Goal: Task Accomplishment & Management: Manage account settings

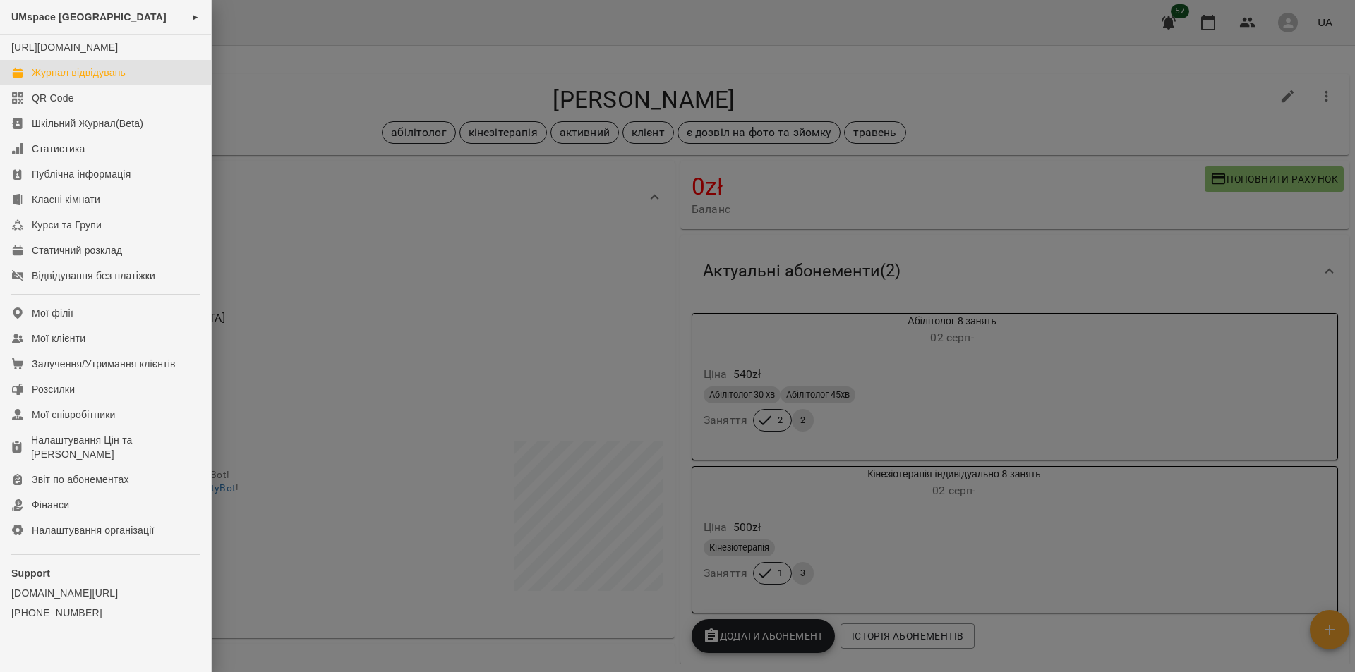
click at [66, 80] on div "Журнал відвідувань" at bounding box center [79, 73] width 94 height 14
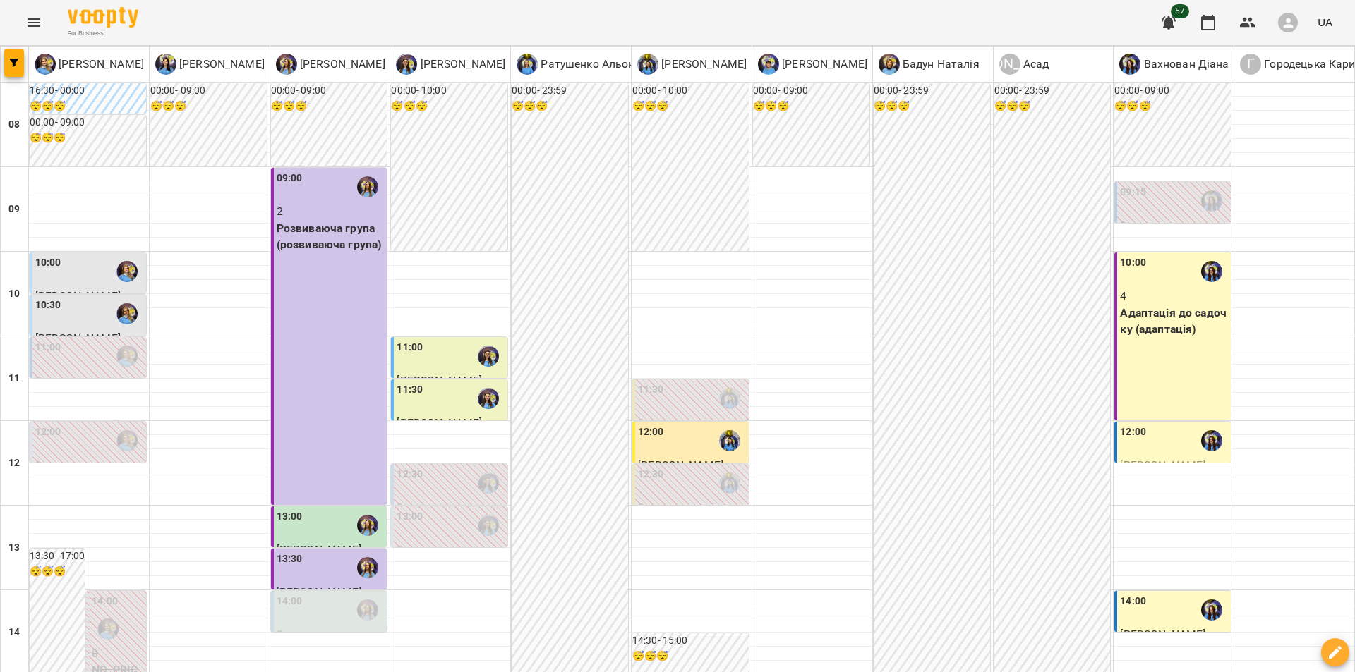
scroll to position [278, 0]
click at [298, 594] on div "14:00" at bounding box center [290, 610] width 26 height 32
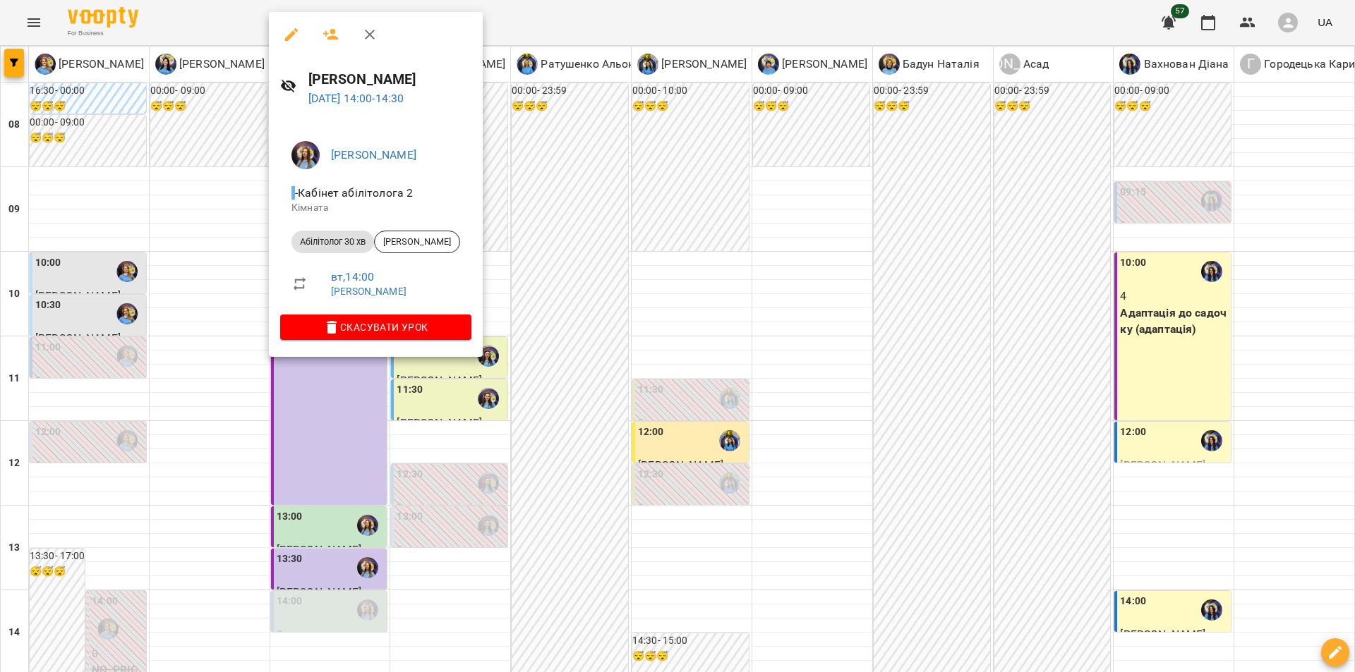
click at [596, 379] on div at bounding box center [677, 336] width 1355 height 672
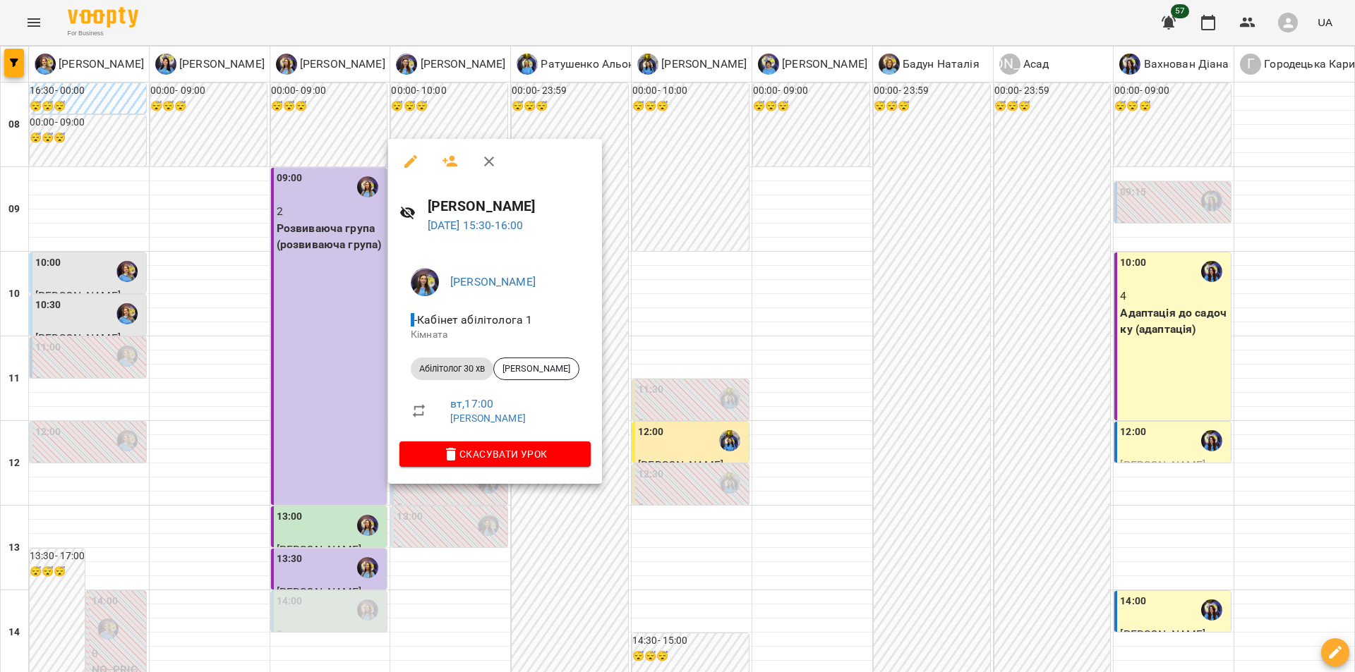
click at [643, 453] on div at bounding box center [677, 336] width 1355 height 672
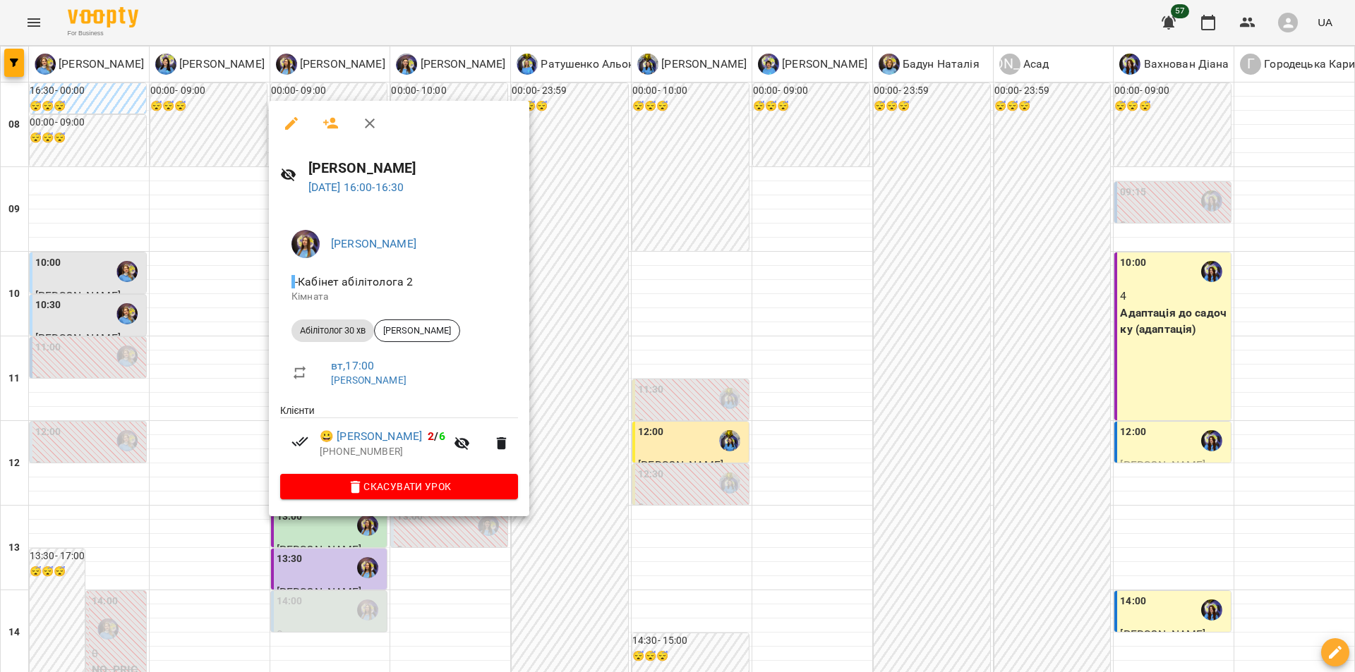
click at [696, 500] on div at bounding box center [677, 336] width 1355 height 672
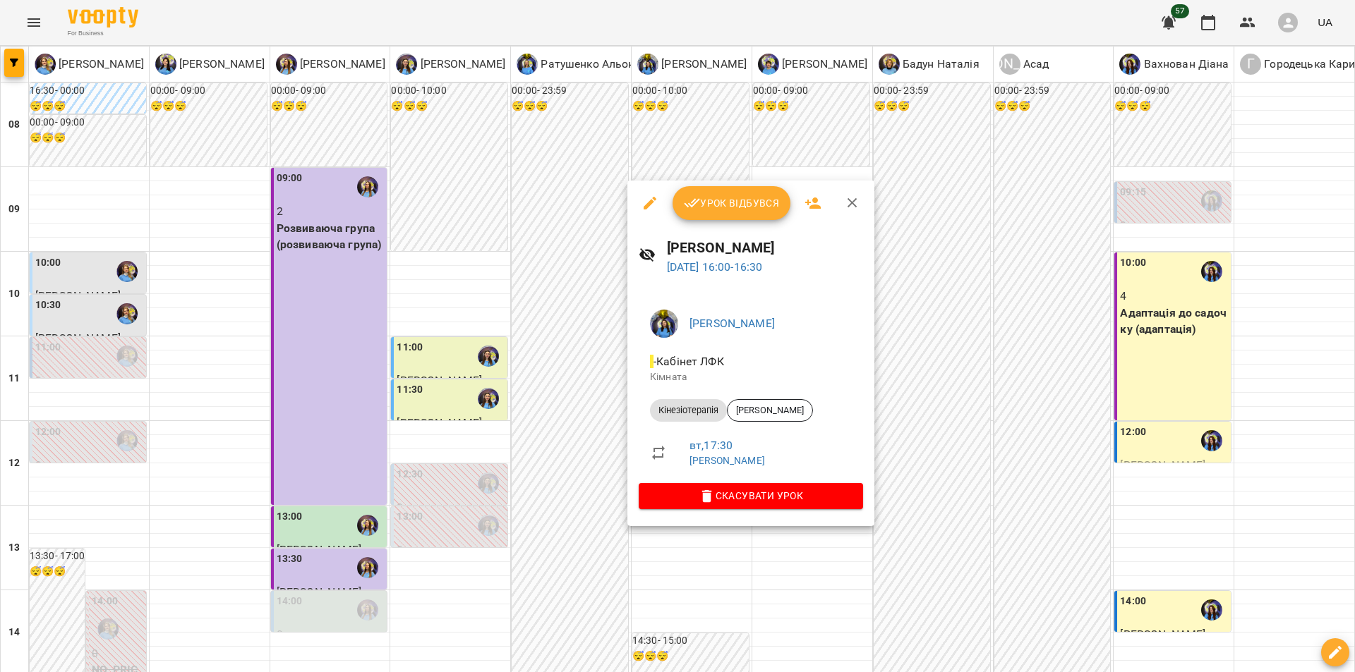
click at [598, 536] on div at bounding box center [677, 336] width 1355 height 672
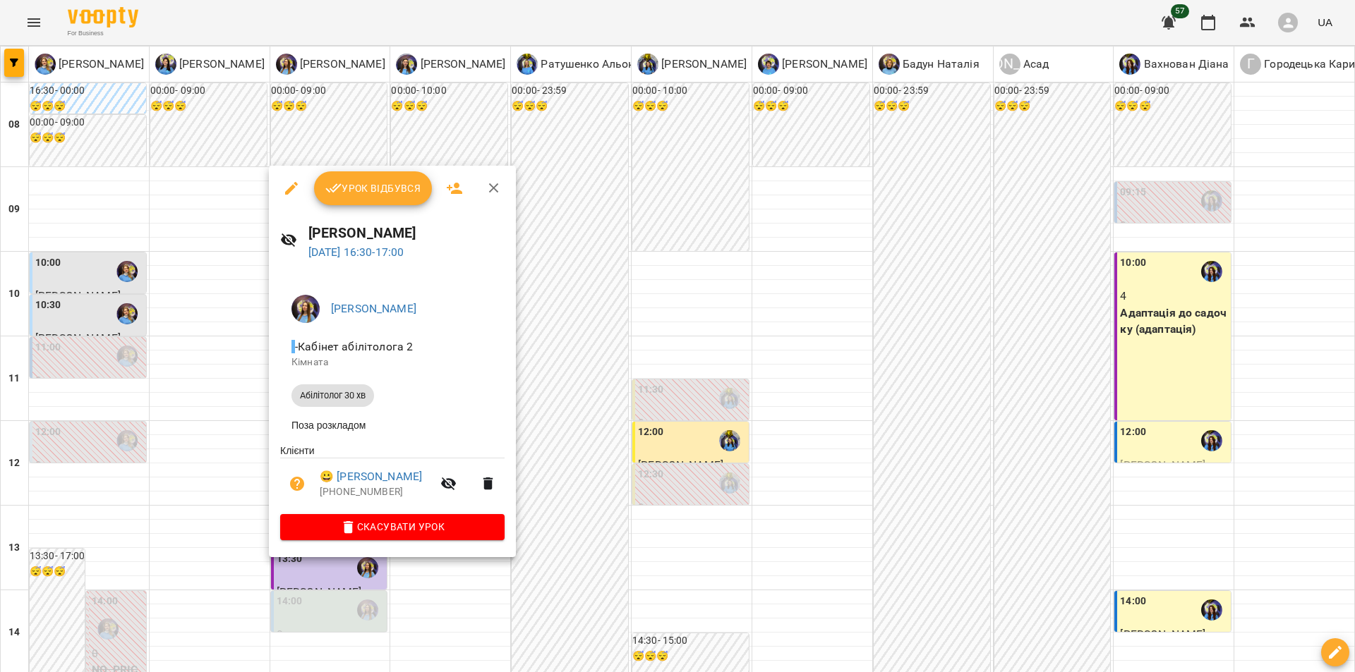
click at [586, 508] on div at bounding box center [677, 336] width 1355 height 672
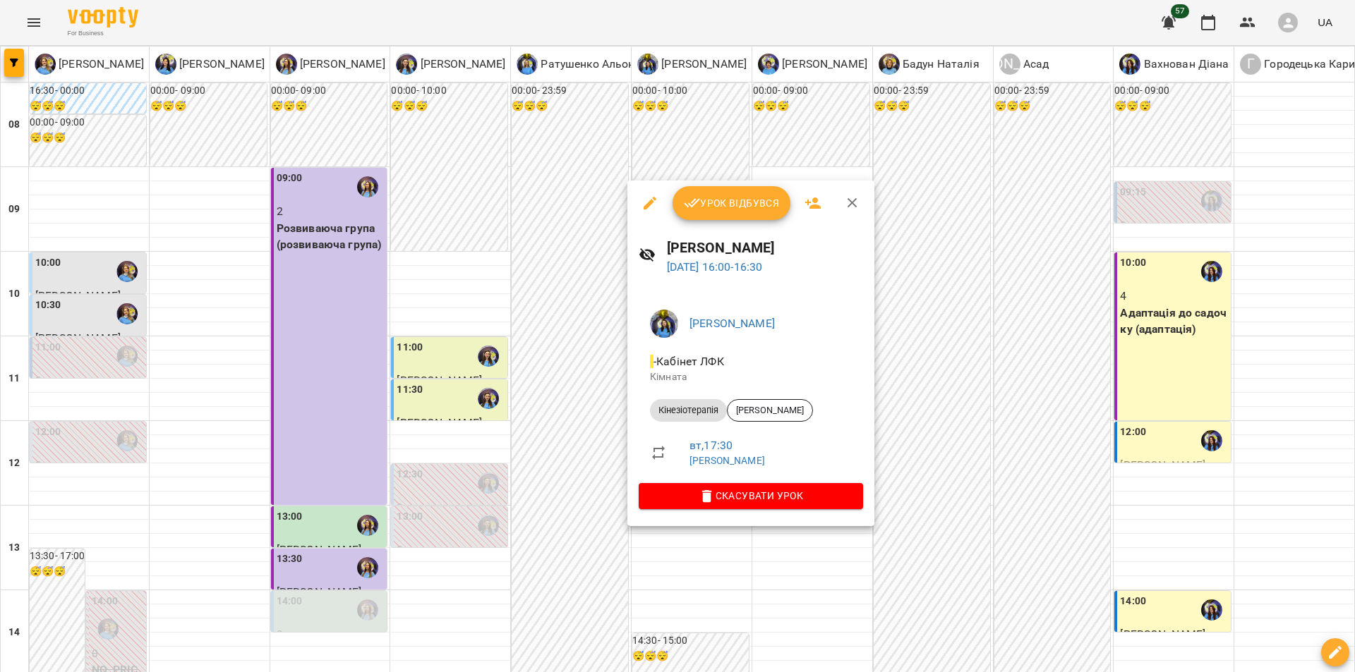
click at [300, 540] on div at bounding box center [677, 336] width 1355 height 672
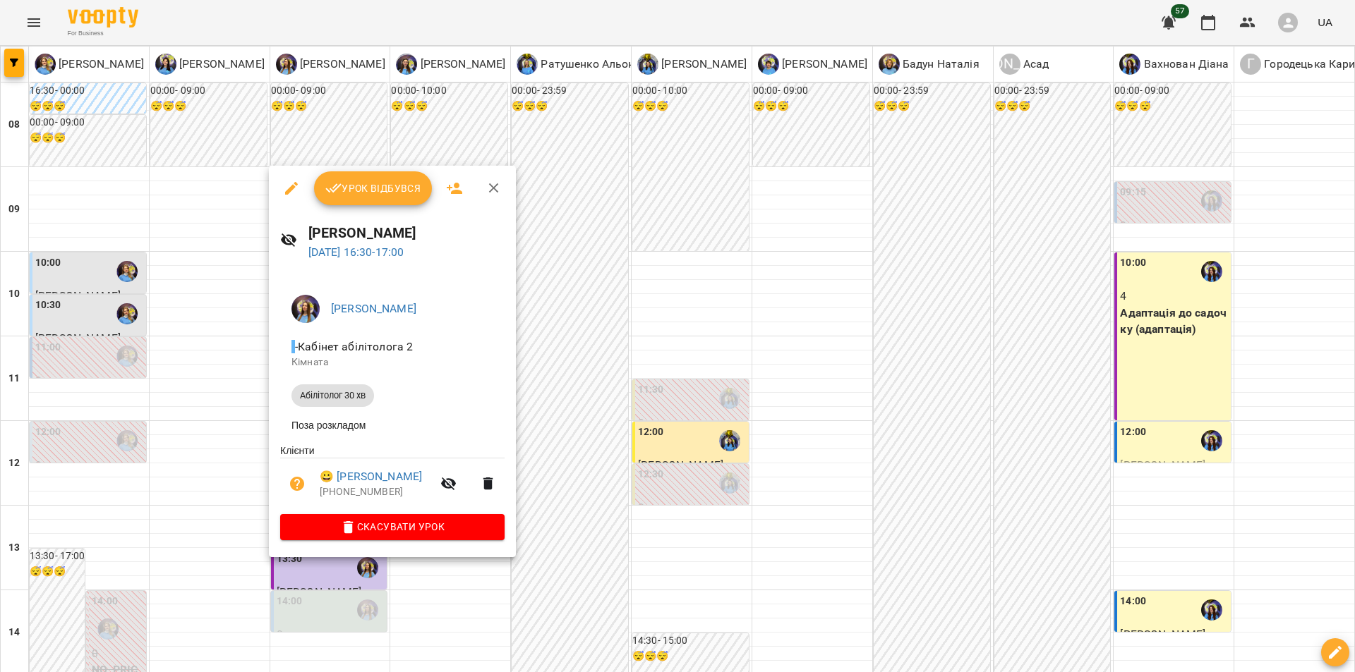
click at [588, 525] on div at bounding box center [677, 336] width 1355 height 672
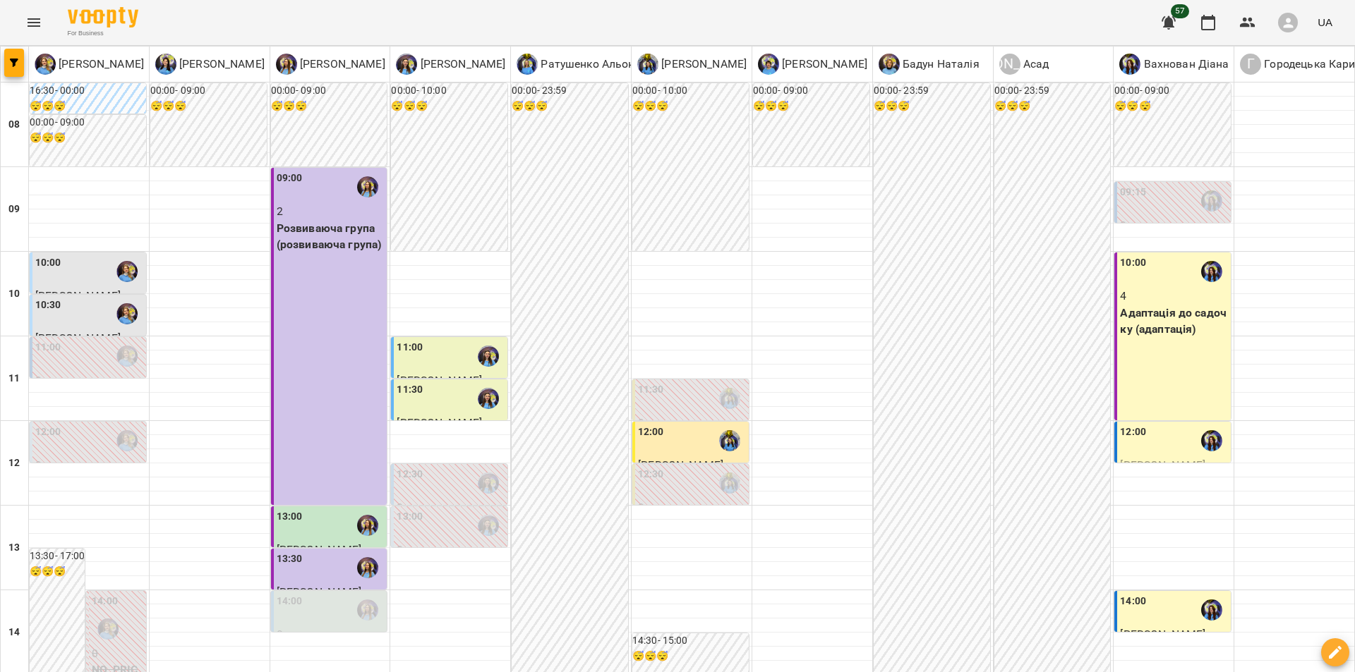
scroll to position [329, 0]
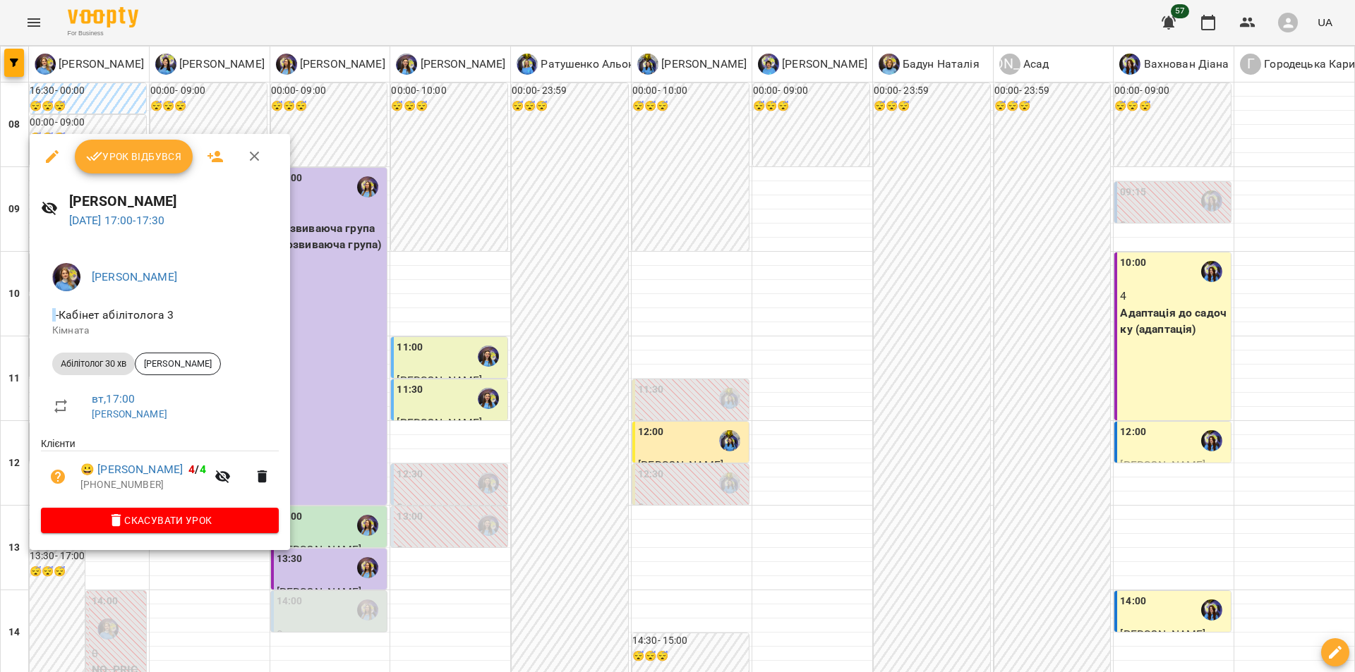
click at [304, 461] on div at bounding box center [677, 336] width 1355 height 672
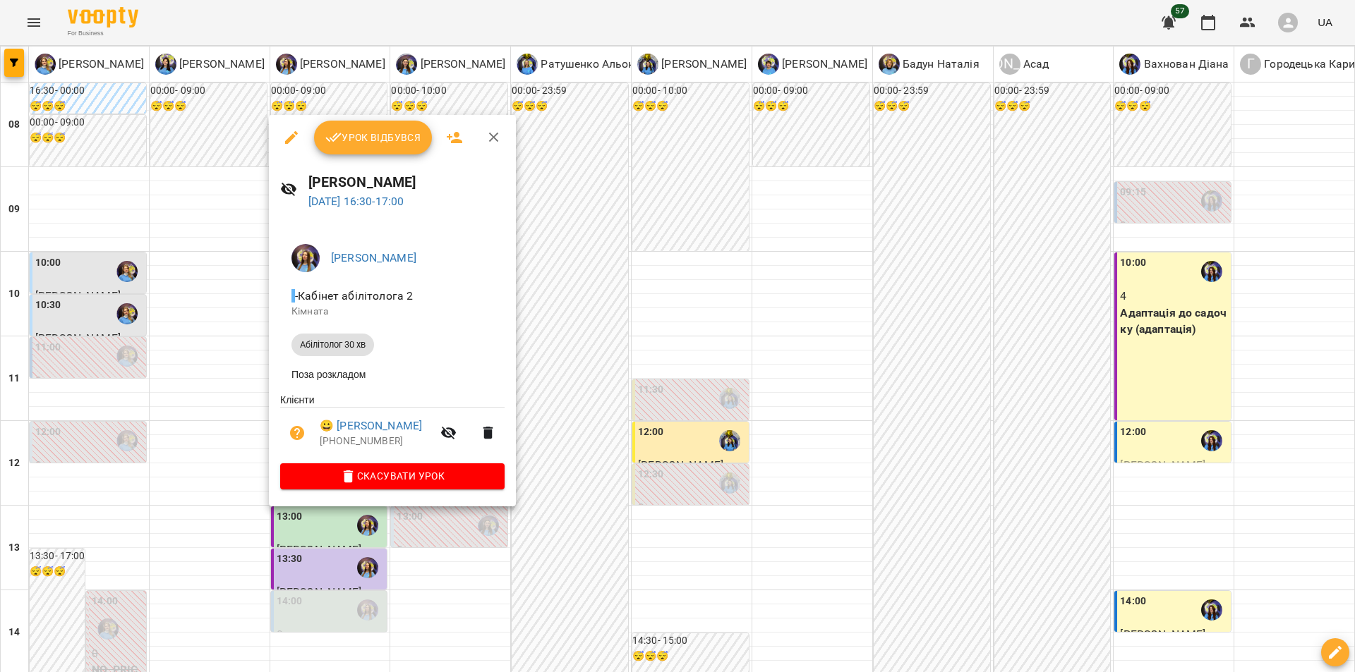
click at [712, 377] on div at bounding box center [677, 336] width 1355 height 672
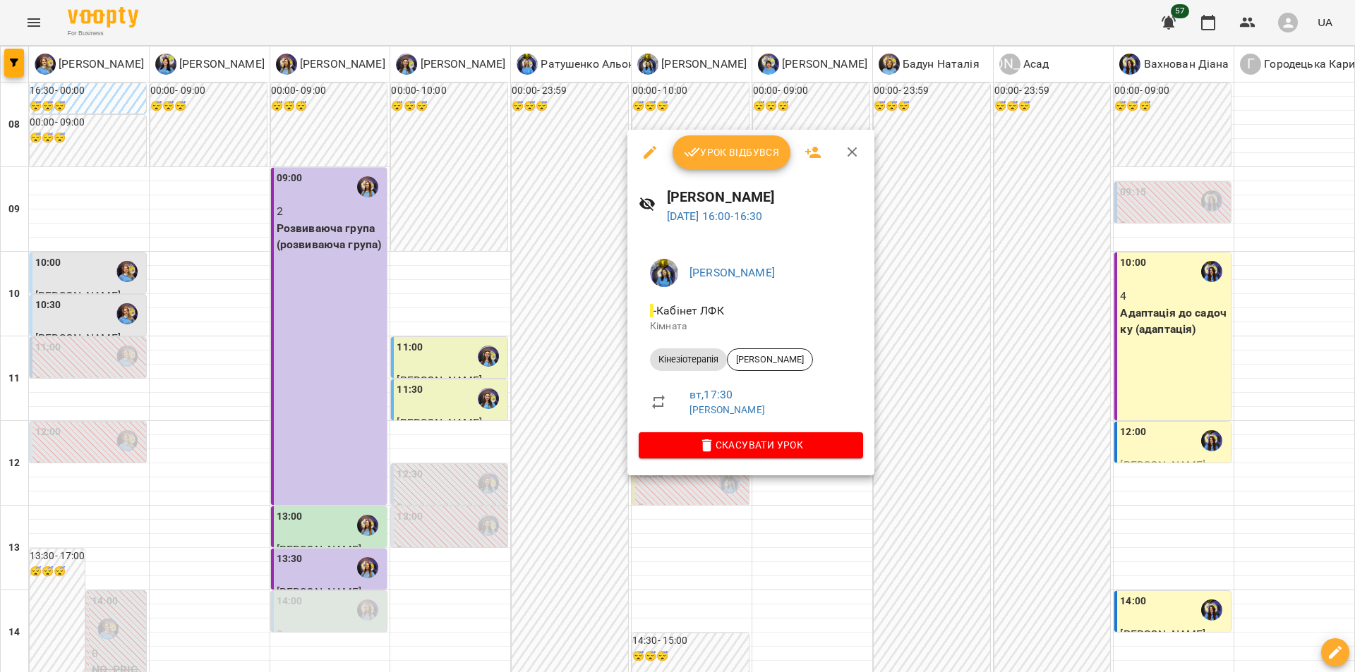
click at [333, 439] on div at bounding box center [677, 336] width 1355 height 672
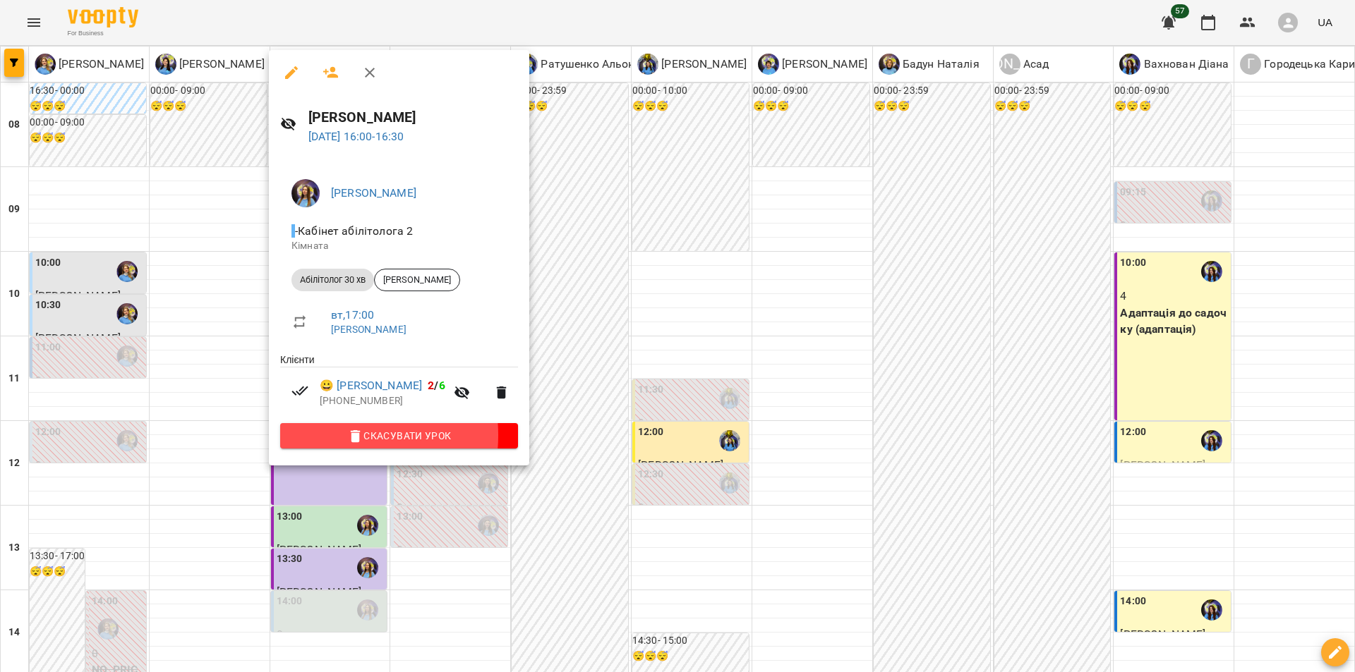
click at [333, 439] on span "Скасувати Урок" at bounding box center [398, 436] width 215 height 17
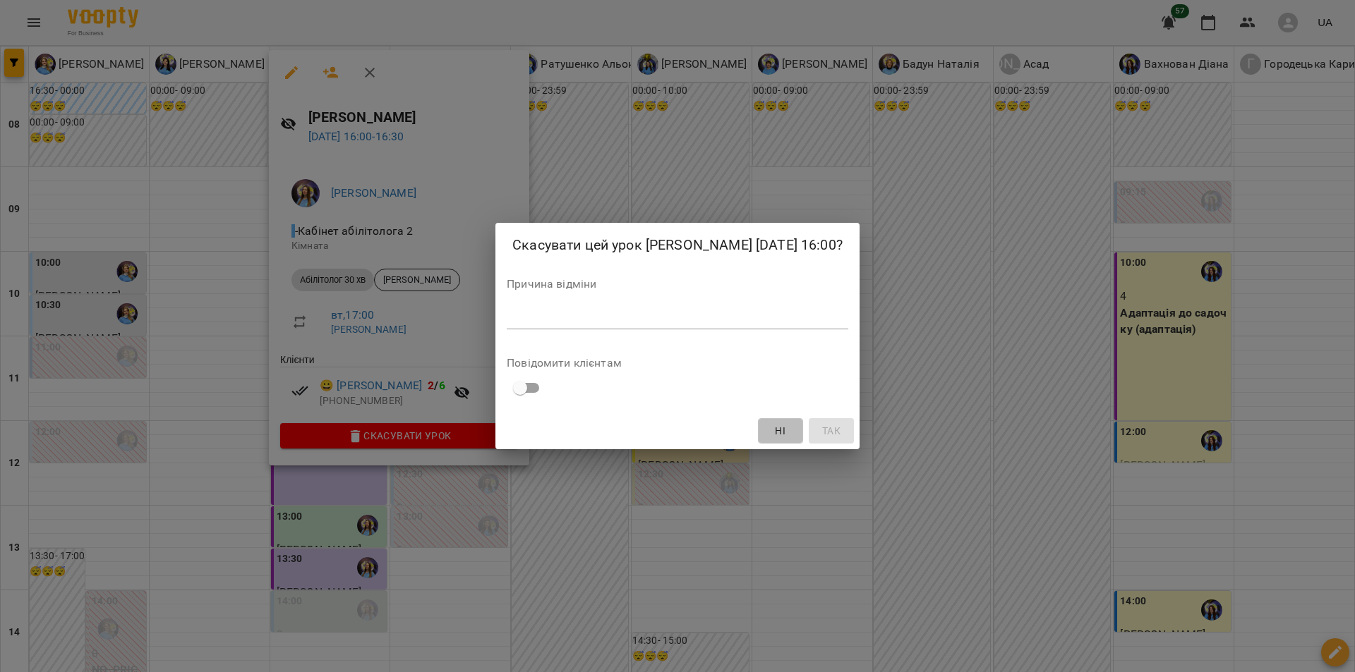
click at [785, 430] on span "Ні" at bounding box center [780, 431] width 11 height 17
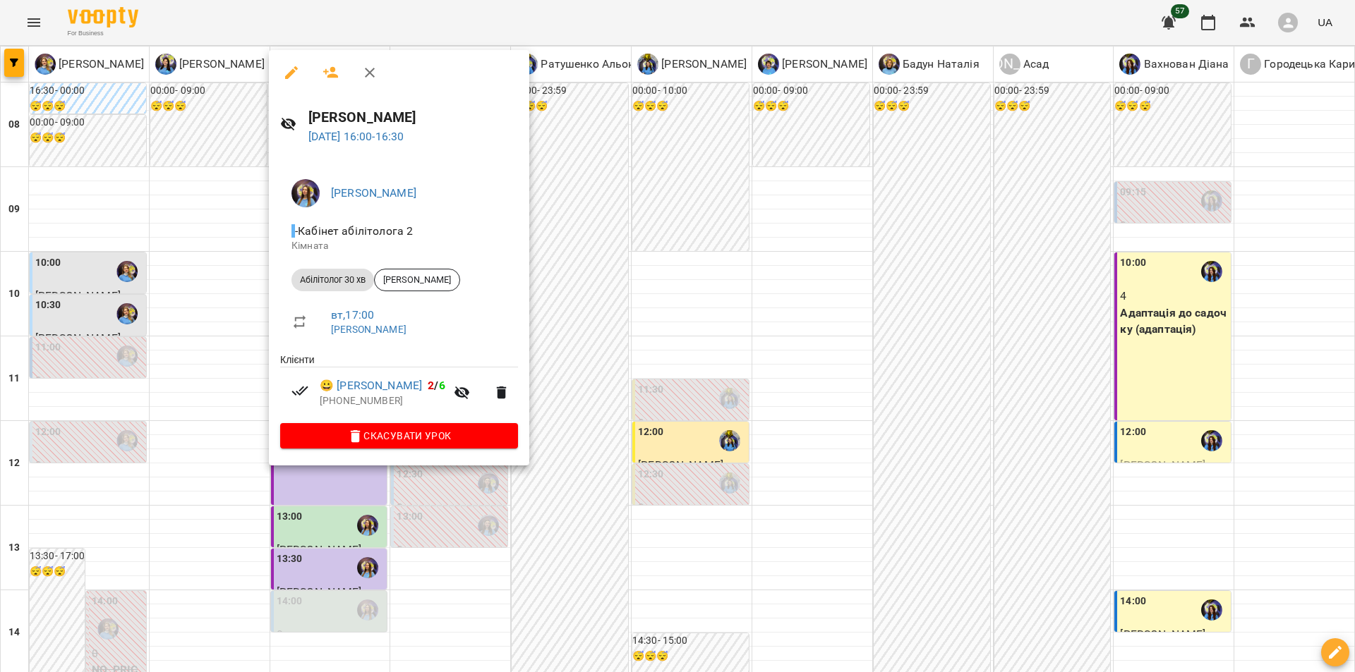
click at [598, 392] on div at bounding box center [677, 336] width 1355 height 672
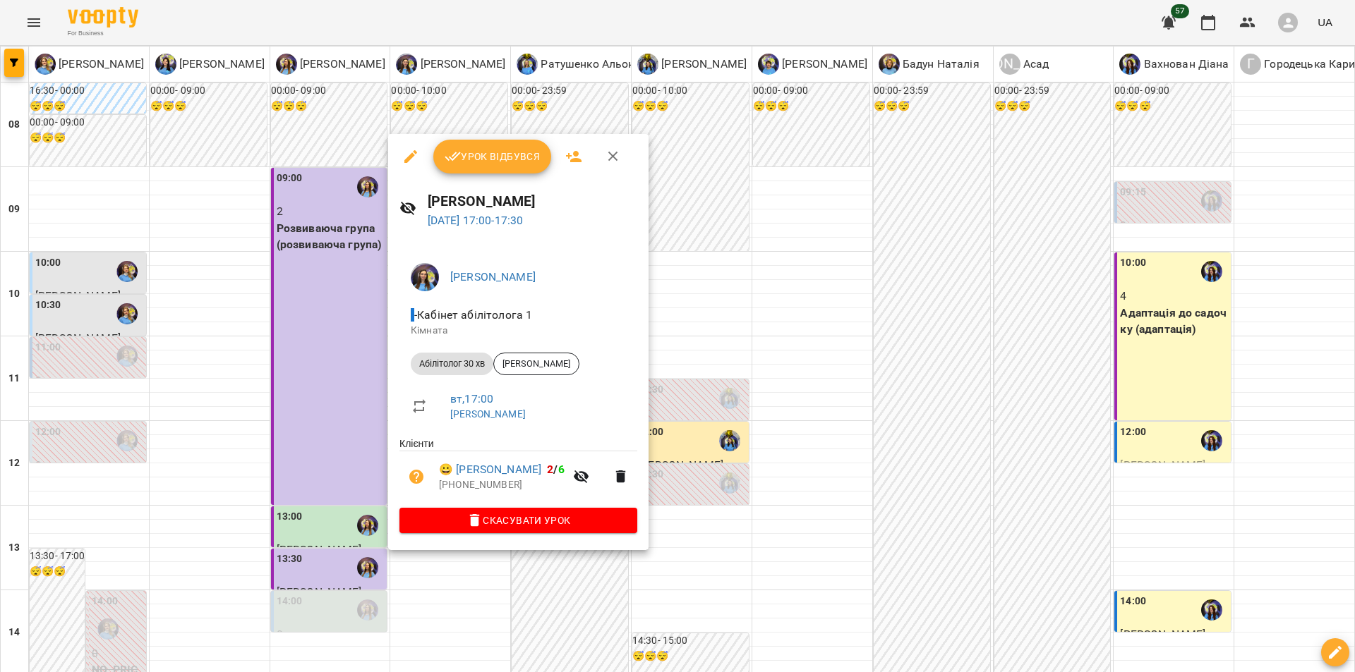
click at [962, 537] on div at bounding box center [677, 336] width 1355 height 672
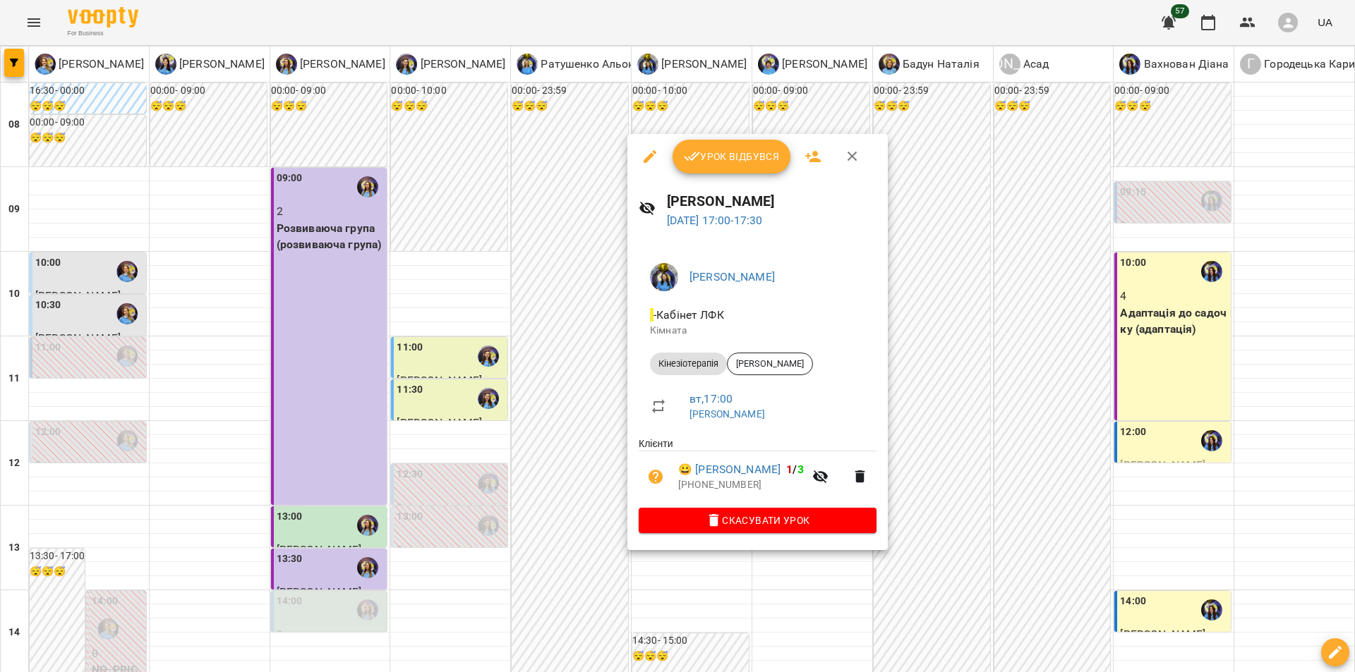
click at [64, 529] on div at bounding box center [677, 336] width 1355 height 672
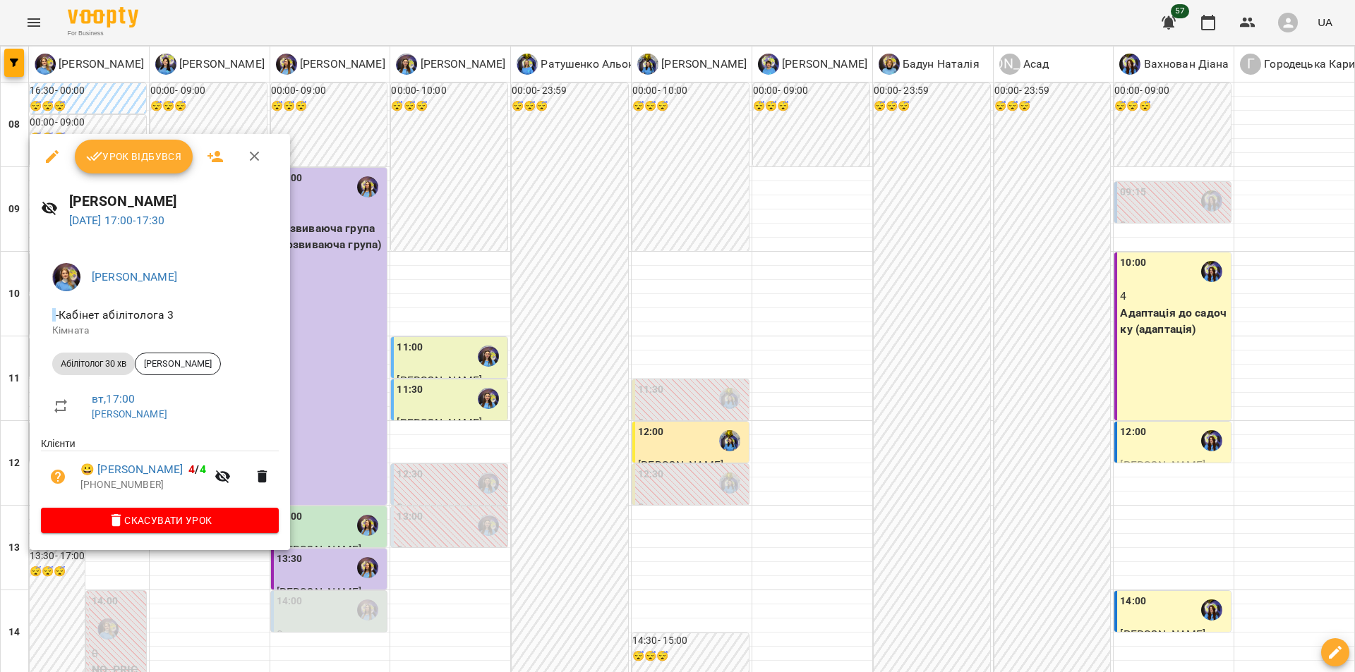
click at [418, 554] on div at bounding box center [677, 336] width 1355 height 672
